Goal: Register for event/course

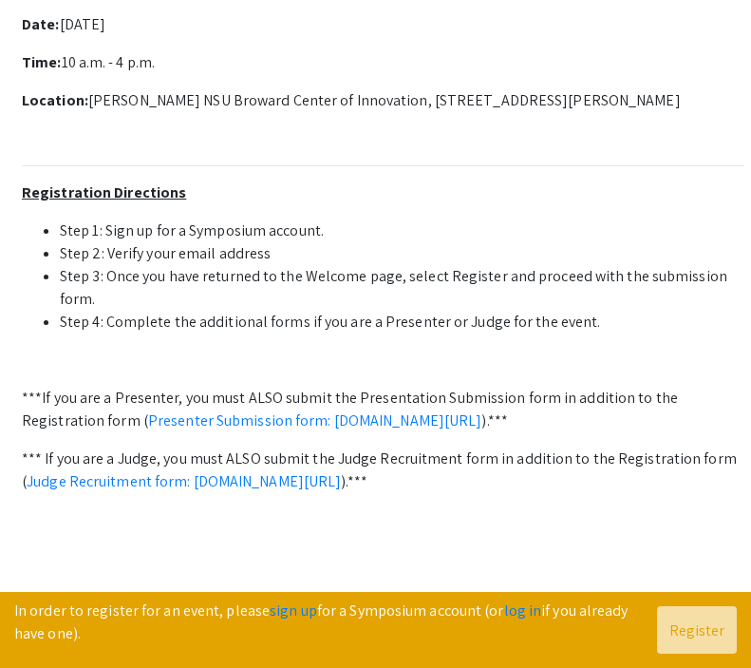
scroll to position [722, 0]
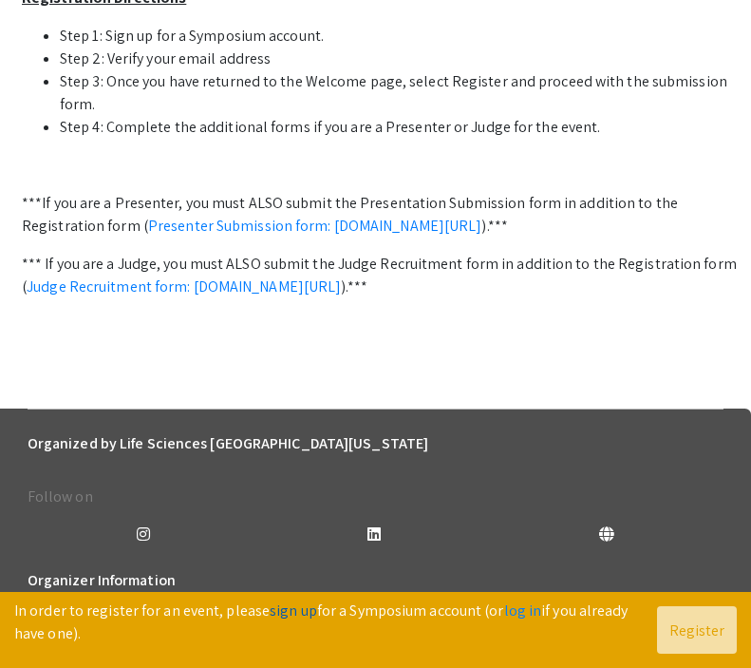
click at [289, 613] on link "sign up" at bounding box center [293, 610] width 47 height 20
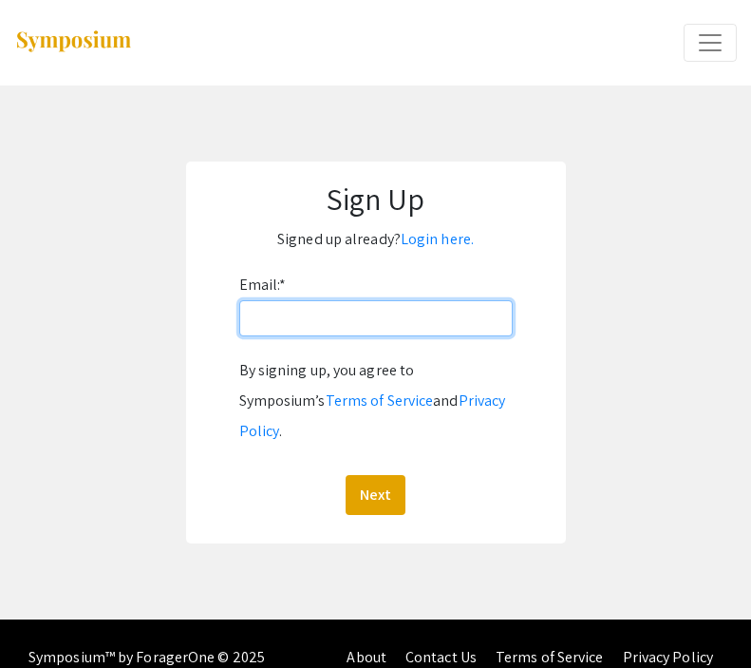
click at [302, 309] on input "Email: *" at bounding box center [375, 318] width 273 height 36
drag, startPoint x: 438, startPoint y: 321, endPoint x: 227, endPoint y: 320, distance: 210.8
click at [227, 320] on form "Email: * [EMAIL_ADDRESS][DOMAIN_NAME] By signing up, you agree to Symposium’s T…" at bounding box center [376, 392] width 342 height 245
type input "[EMAIL_ADDRESS][DOMAIN_NAME]"
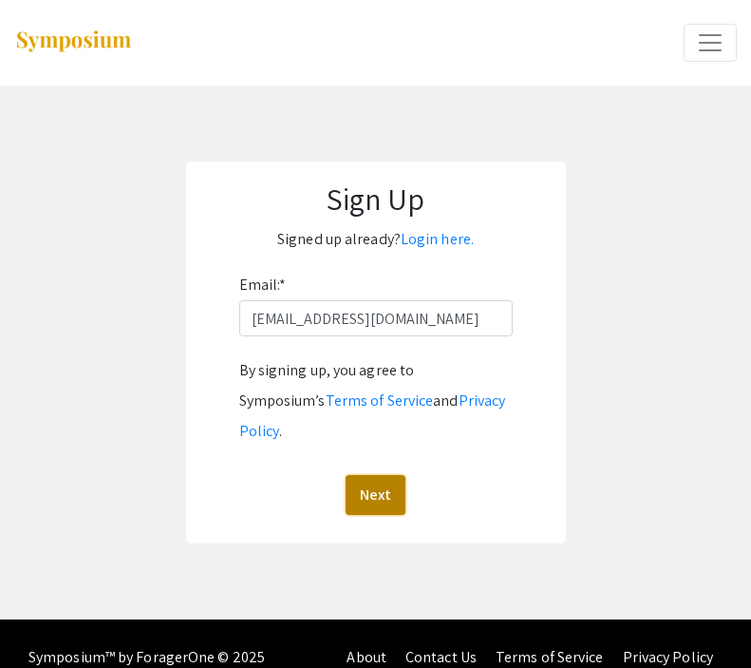
click at [369, 475] on button "Next" at bounding box center [376, 495] width 60 height 40
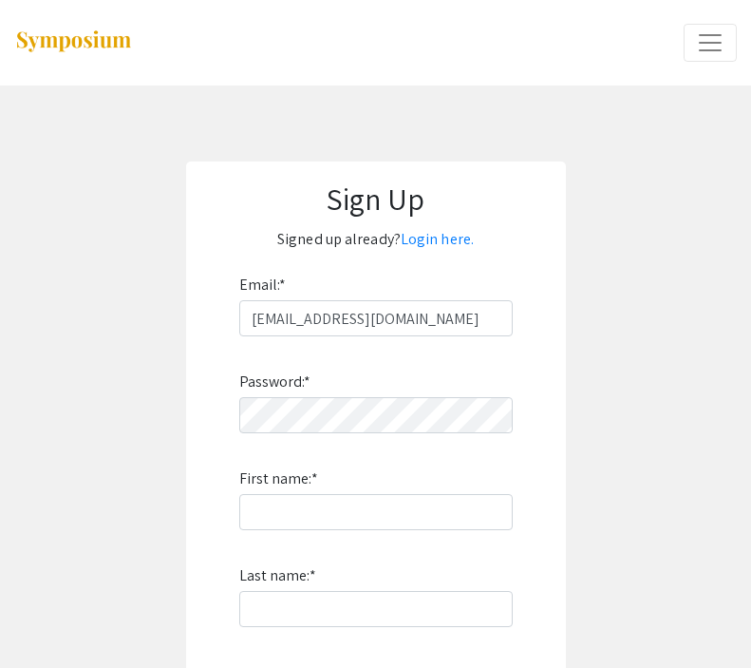
click at [332, 434] on div "Password: * First name: * Last name: * By signing up, you agree to Symposium’s …" at bounding box center [375, 586] width 273 height 500
click at [352, 511] on input "First name: *" at bounding box center [375, 512] width 273 height 36
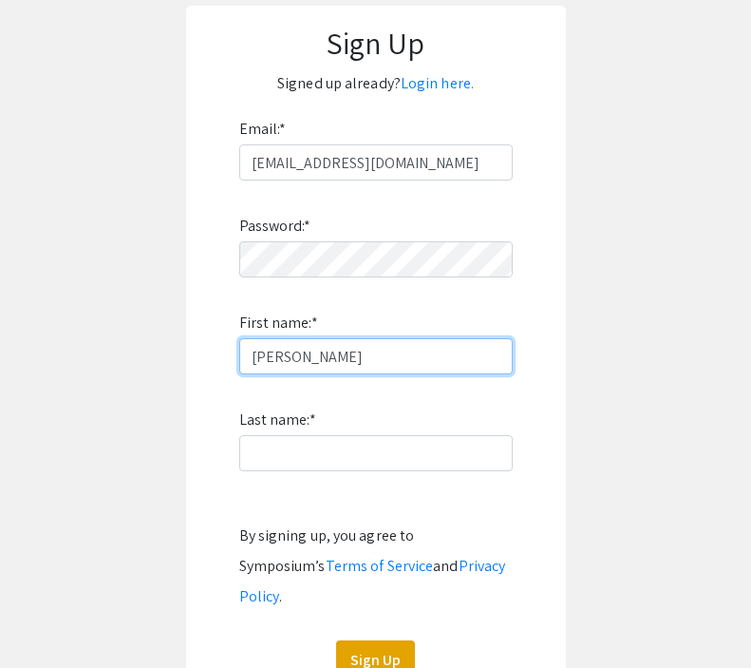
scroll to position [174, 0]
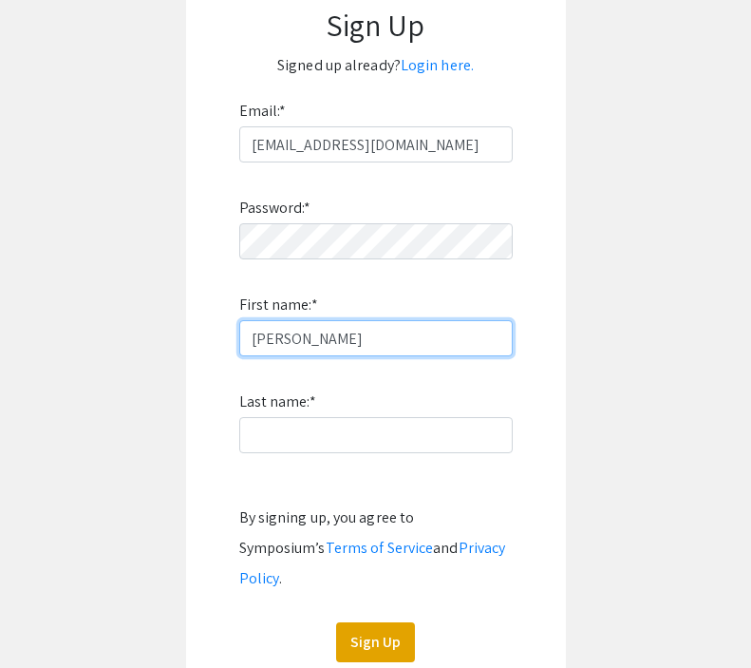
type input "[PERSON_NAME]"
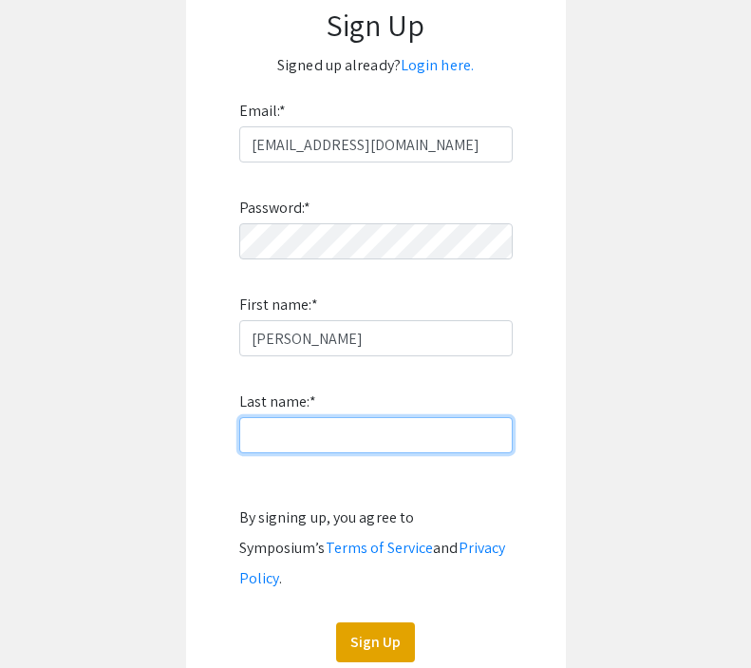
click at [290, 428] on input "Last name: *" at bounding box center [375, 435] width 273 height 36
type input "[PERSON_NAME]"
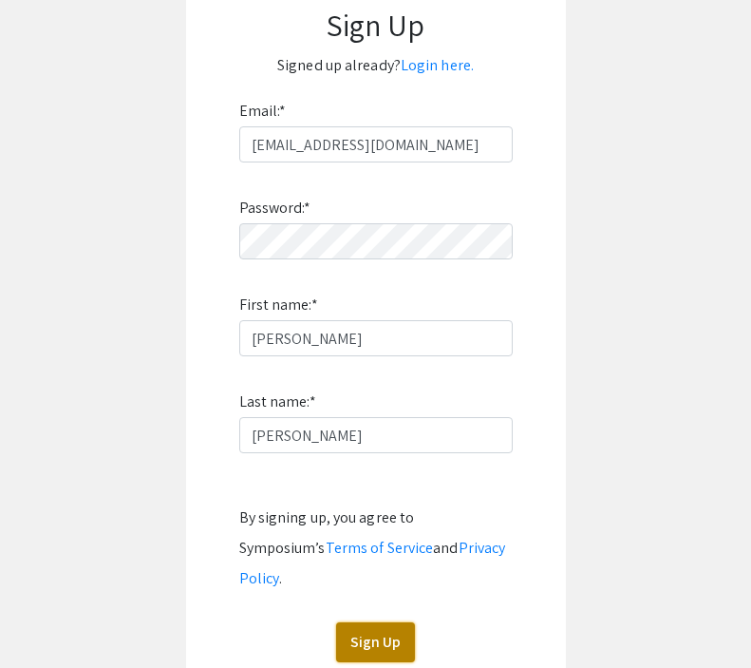
click at [360, 622] on button "Sign Up" at bounding box center [375, 642] width 79 height 40
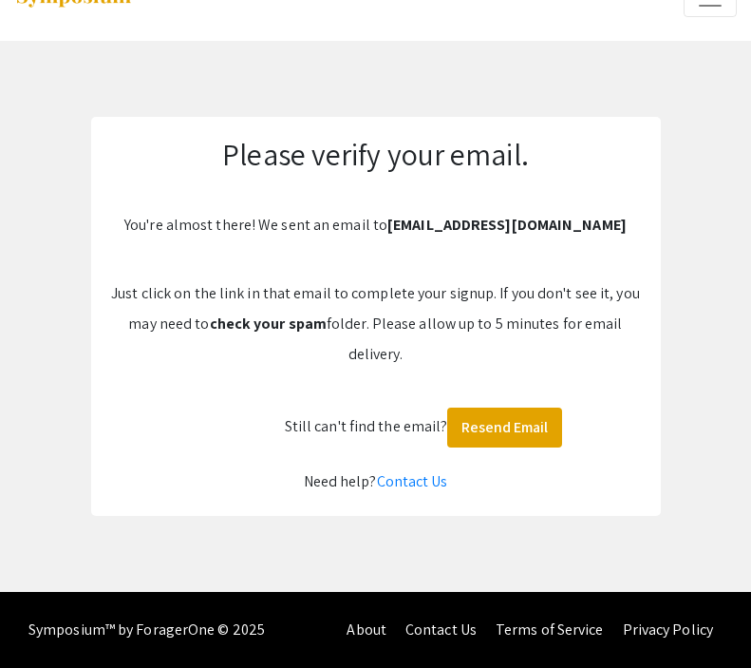
scroll to position [45, 0]
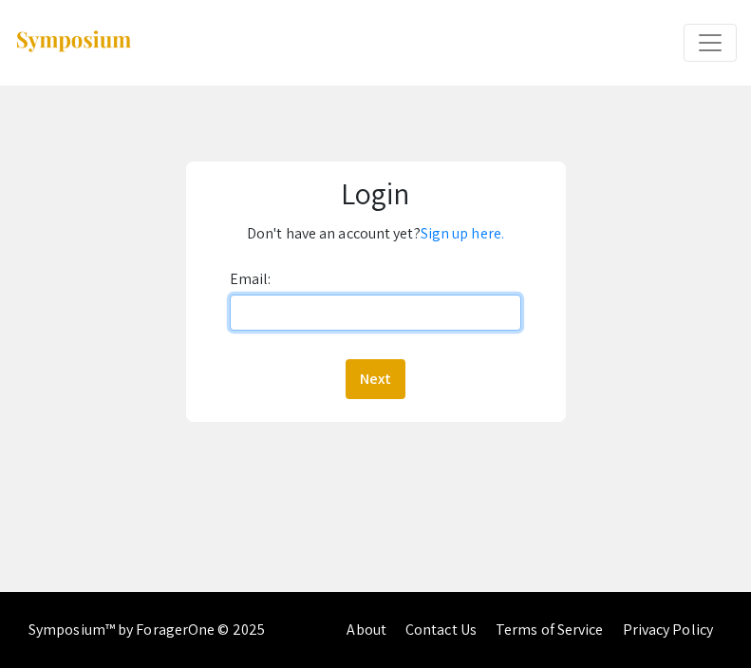
click at [314, 316] on input "Email:" at bounding box center [376, 312] width 292 height 36
type input "[EMAIL_ADDRESS][DOMAIN_NAME]"
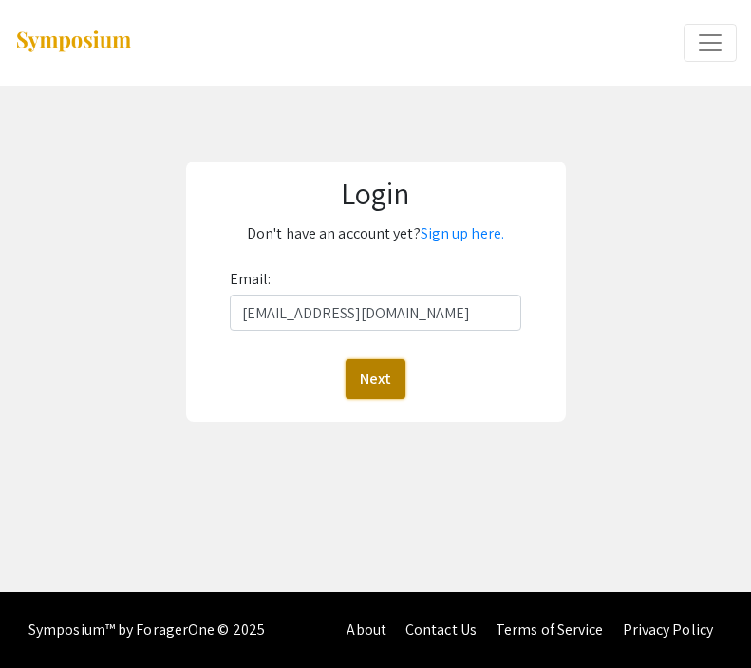
click at [371, 362] on button "Next" at bounding box center [376, 379] width 60 height 40
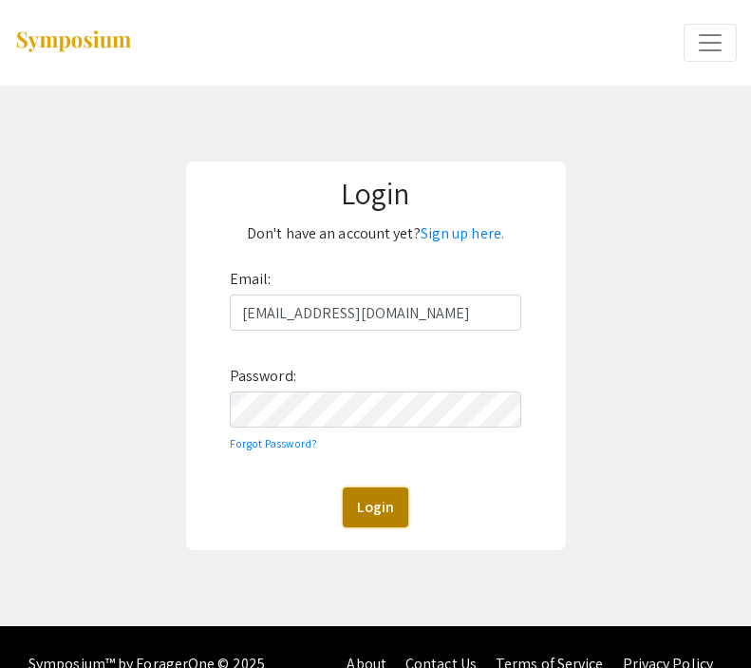
click at [384, 524] on button "Login" at bounding box center [376, 507] width 66 height 40
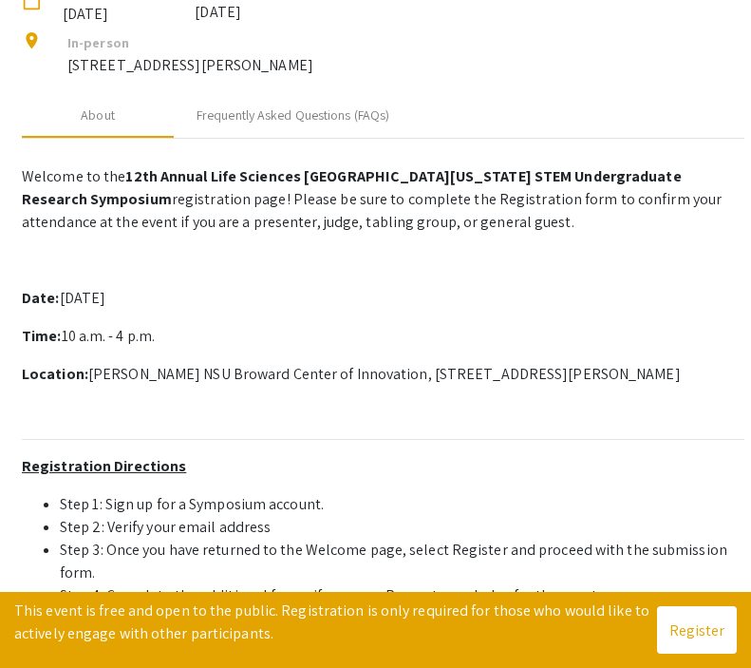
scroll to position [308, 0]
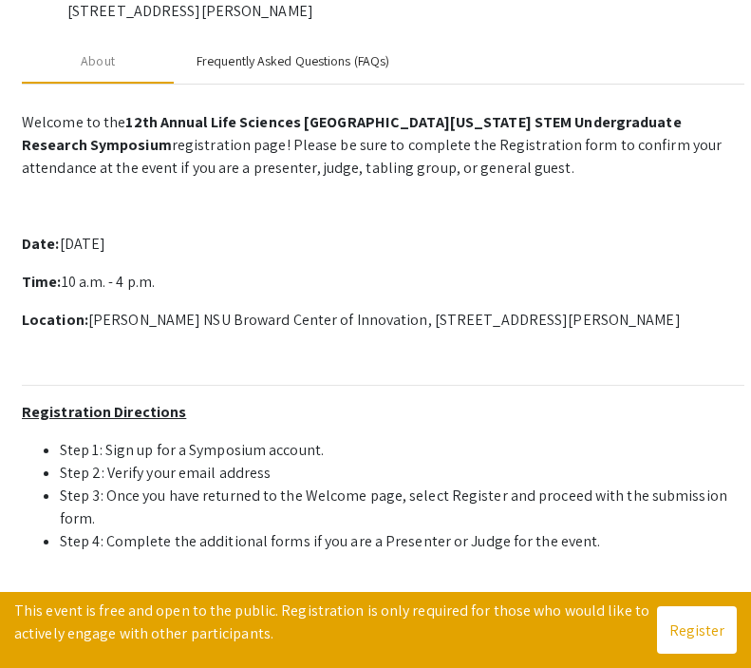
click at [352, 84] on div "Frequently Asked Questions (FAQs)" at bounding box center [293, 61] width 238 height 46
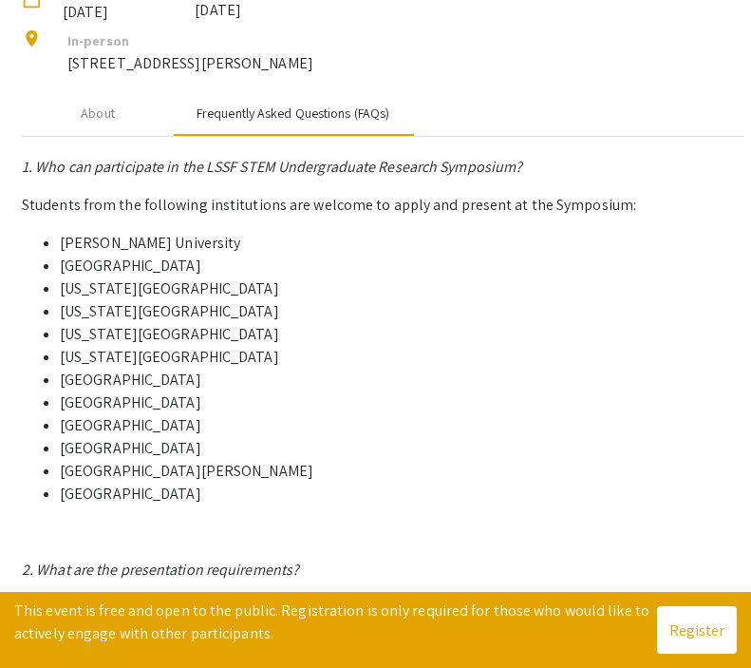
scroll to position [252, 0]
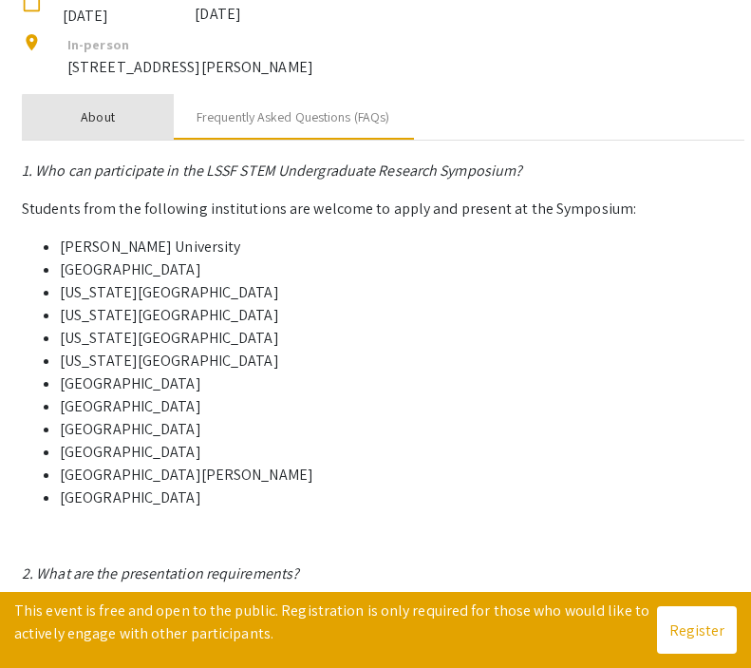
click at [139, 140] on div "About" at bounding box center [98, 117] width 152 height 46
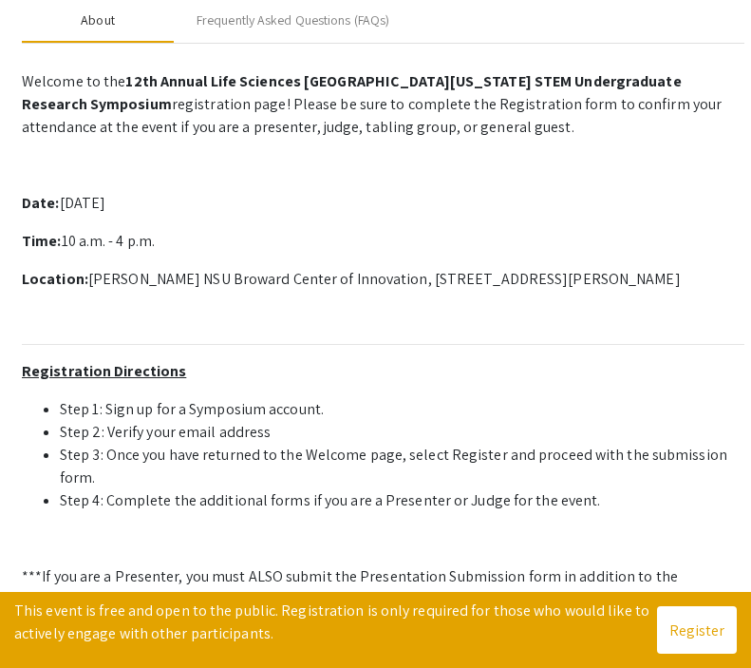
scroll to position [312, 0]
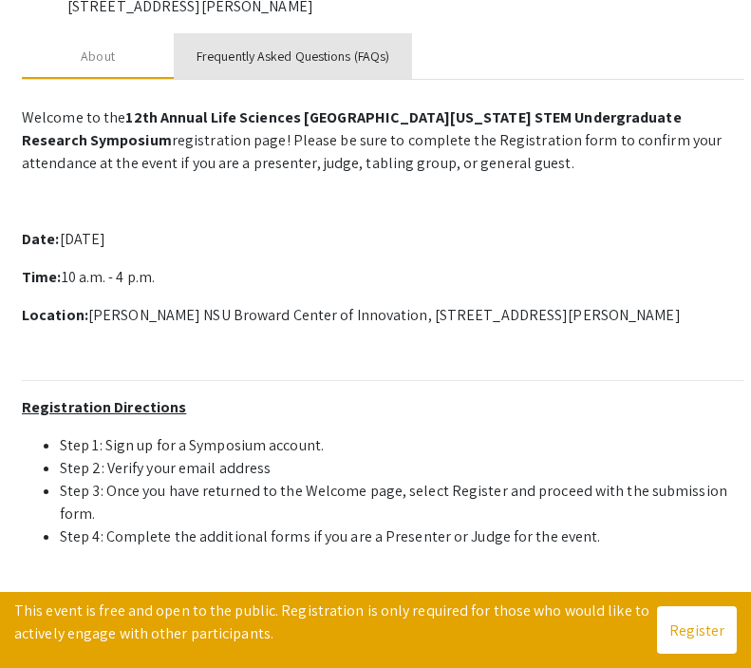
click at [254, 79] on div "Frequently Asked Questions (FAQs)" at bounding box center [293, 56] width 238 height 46
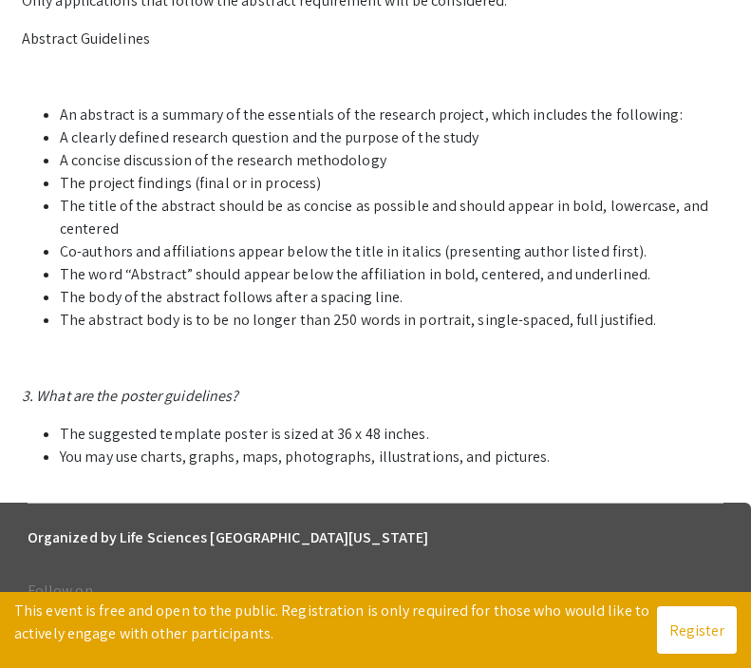
scroll to position [1055, 0]
